Goal: Task Accomplishment & Management: Manage account settings

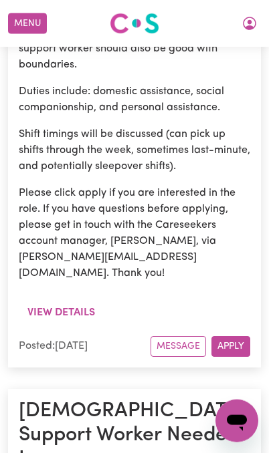
click at [34, 21] on button "Menu" at bounding box center [27, 23] width 39 height 21
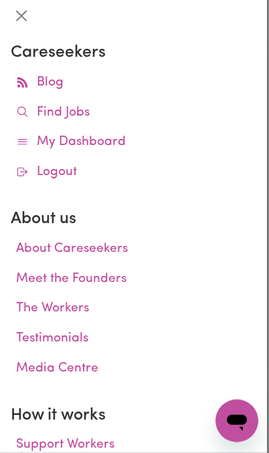
click at [22, 16] on button "Close" at bounding box center [21, 15] width 21 height 21
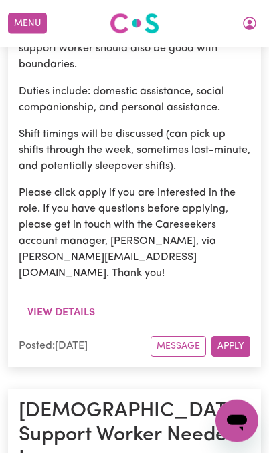
click at [254, 24] on button "My Account" at bounding box center [249, 23] width 28 height 23
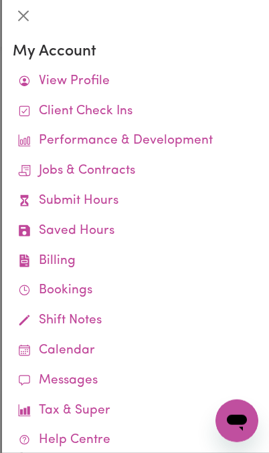
click at [95, 316] on link "Shift Notes" at bounding box center [135, 321] width 245 height 30
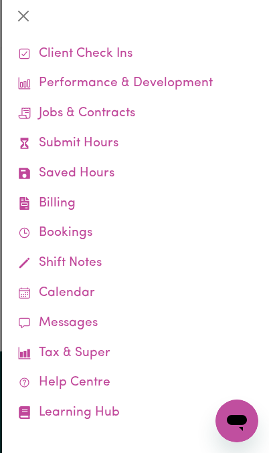
scroll to position [57, 0]
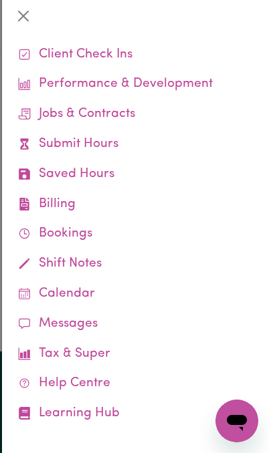
click at [78, 263] on link "Shift Notes" at bounding box center [135, 264] width 245 height 30
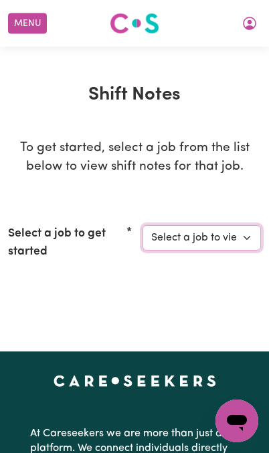
click at [225, 239] on select "Select a job to view shift notes related to it... [[PERSON_NAME]] [DEMOGRAPHIC_…" at bounding box center [201, 237] width 118 height 25
select select "15178"
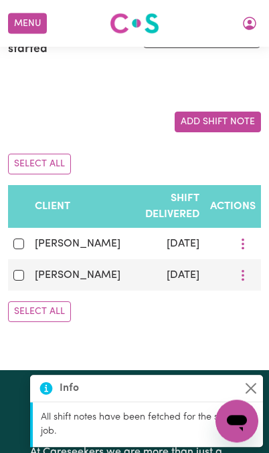
click at [239, 269] on icon "More options" at bounding box center [242, 275] width 13 height 13
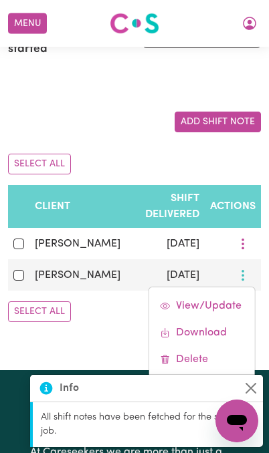
click at [120, 334] on div "Shift Notes To get started, select a job from the list below to view shift note…" at bounding box center [134, 107] width 269 height 526
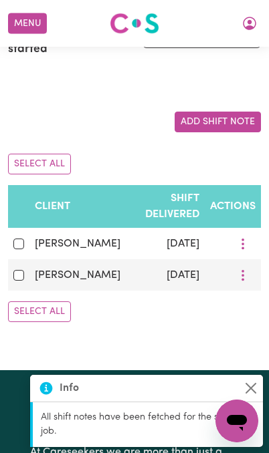
click at [241, 269] on icon "More options" at bounding box center [242, 275] width 13 height 13
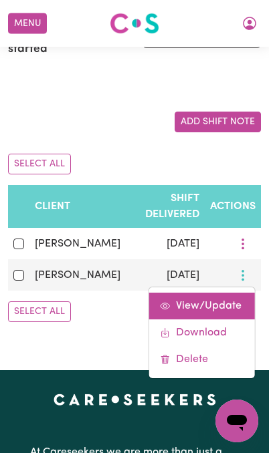
click at [217, 301] on span "View/Update" at bounding box center [209, 306] width 66 height 11
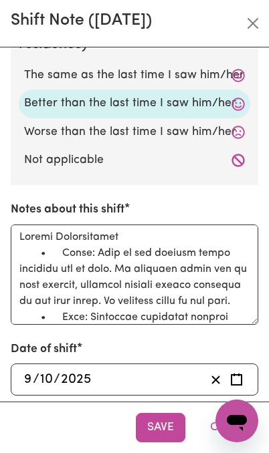
scroll to position [0, 0]
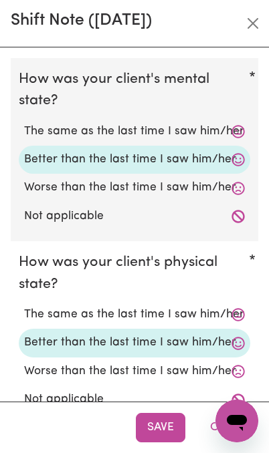
click at [199, 293] on fieldset "How was your client's physical state? The same as the last time I saw him/her B…" at bounding box center [134, 332] width 247 height 183
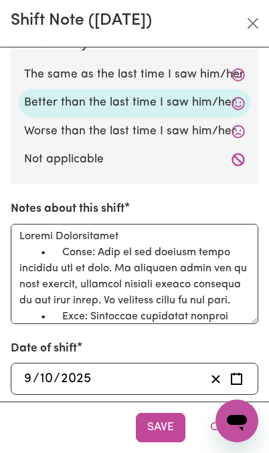
scroll to position [445, 0]
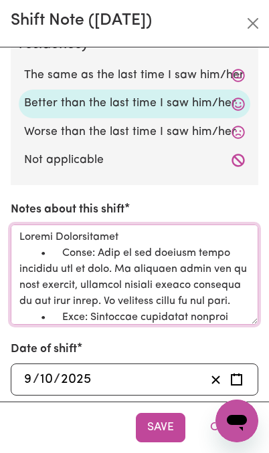
click at [162, 284] on textarea "Notes about this shift" at bounding box center [134, 275] width 247 height 100
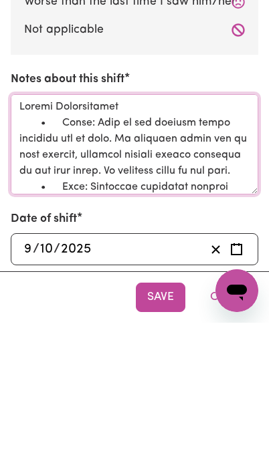
click at [123, 225] on textarea "Notes about this shift" at bounding box center [134, 275] width 247 height 100
click at [132, 225] on textarea "Notes about this shift" at bounding box center [134, 275] width 247 height 100
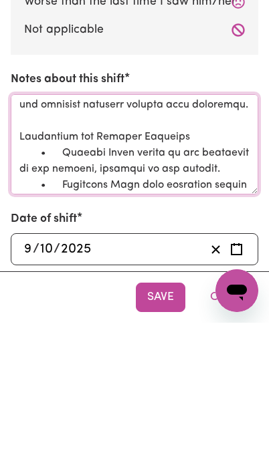
scroll to position [112, 0]
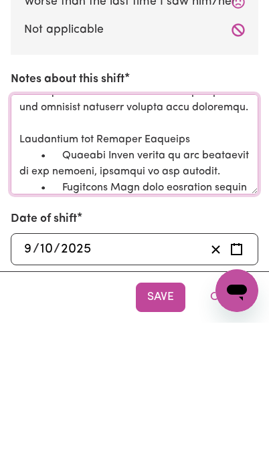
click at [73, 225] on textarea "Notes about this shift" at bounding box center [134, 275] width 247 height 100
